Goal: Information Seeking & Learning: Compare options

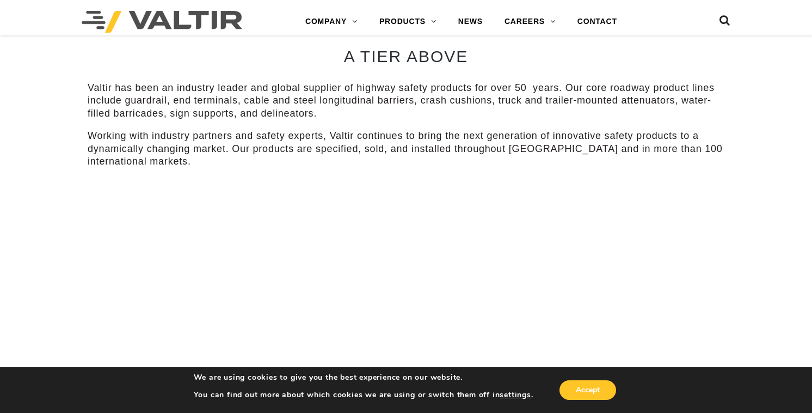
scroll to position [490, 0]
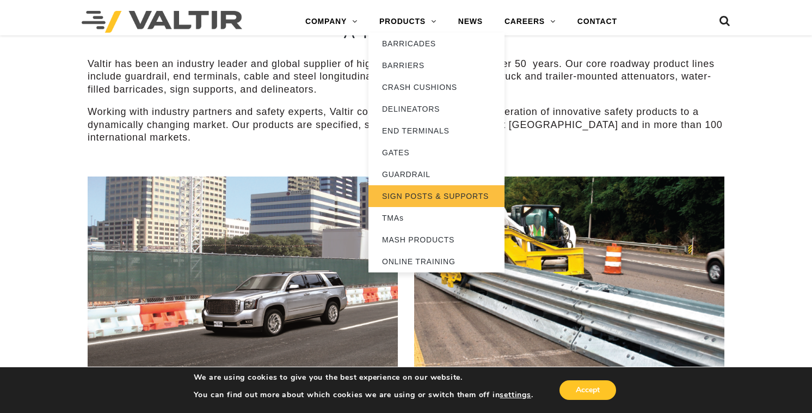
click at [438, 193] on link "SIGN POSTS & SUPPORTS" at bounding box center [437, 196] width 136 height 22
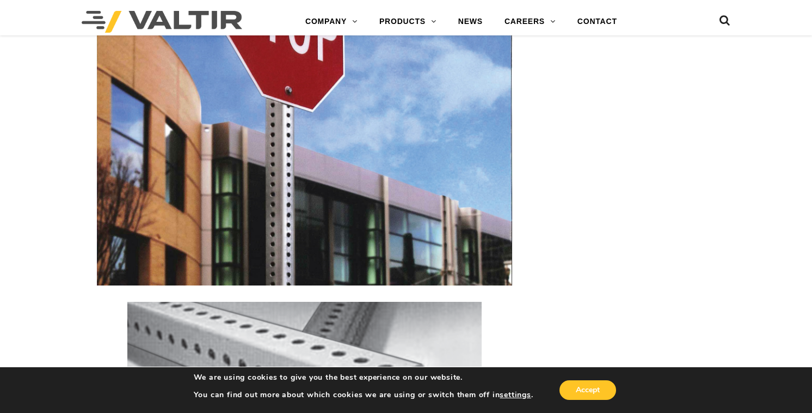
scroll to position [1143, 0]
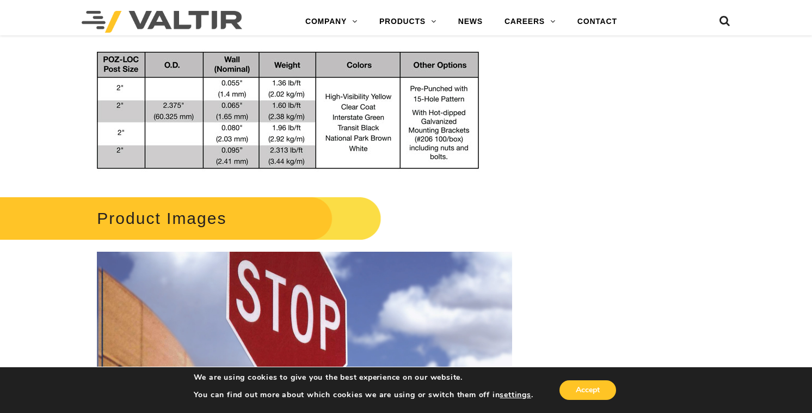
scroll to position [762, 0]
